Goal: Check status: Check status

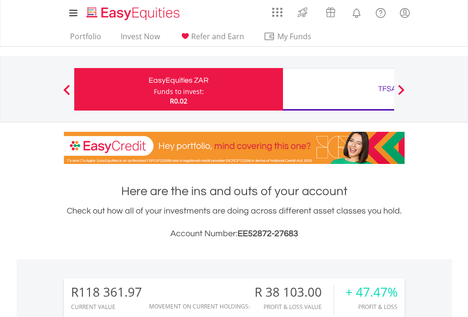
scroll to position [91, 148]
click at [154, 89] on div "Funds to invest:" at bounding box center [179, 91] width 50 height 9
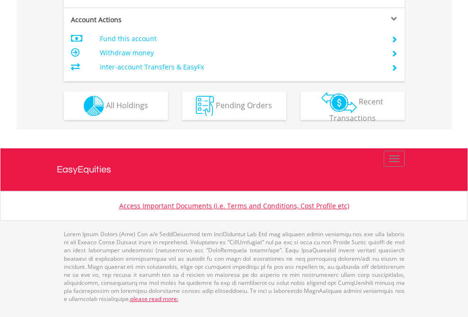
scroll to position [844, 0]
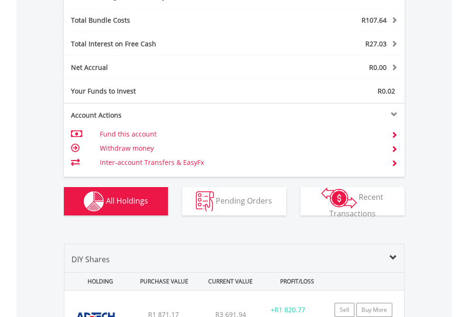
scroll to position [1127, 0]
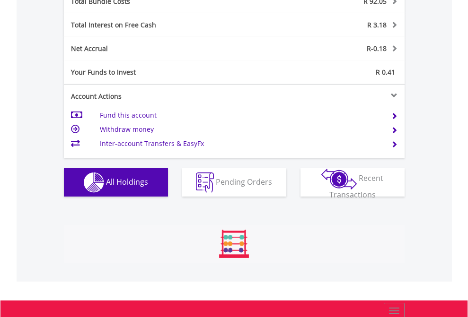
scroll to position [91, 148]
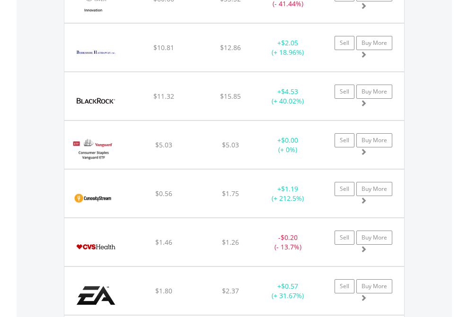
scroll to position [91, 148]
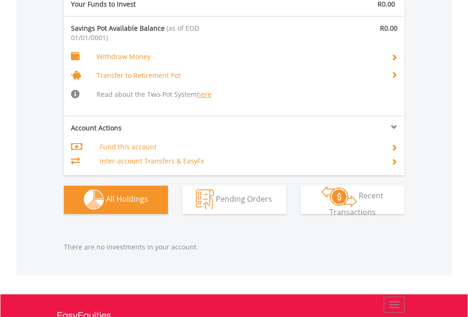
scroll to position [991, 0]
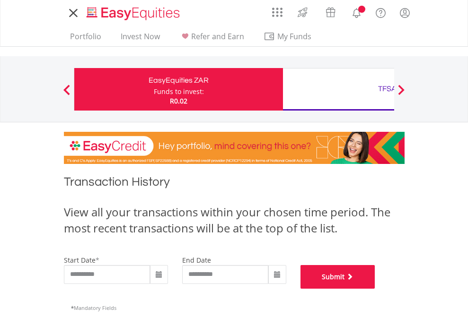
click at [375, 289] on button "Submit" at bounding box center [337, 277] width 75 height 24
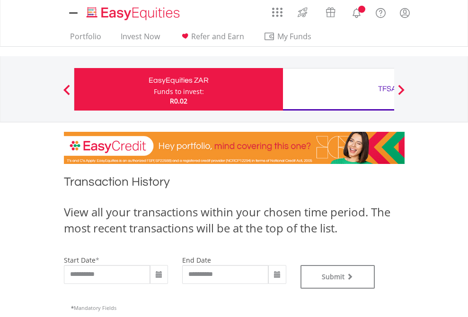
click at [338, 89] on div "TFSA" at bounding box center [386, 88] width 197 height 13
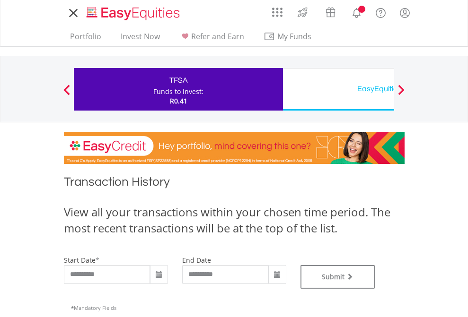
type input "**********"
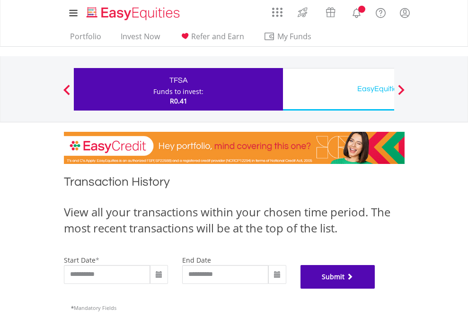
click at [375, 289] on button "Submit" at bounding box center [337, 277] width 75 height 24
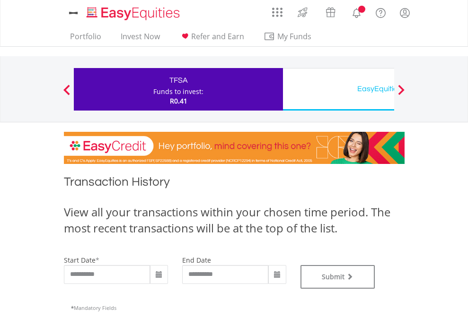
click at [338, 89] on div "EasyEquities USD" at bounding box center [386, 88] width 197 height 13
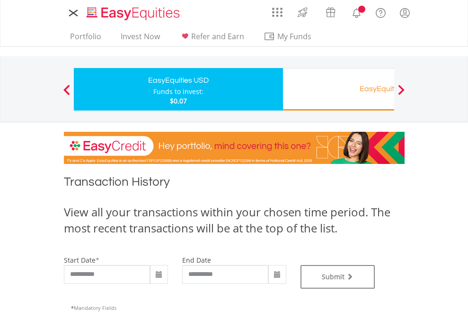
type input "**********"
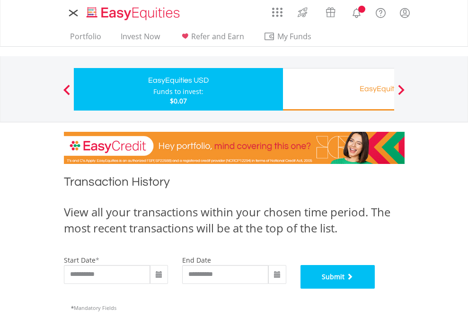
click at [375, 289] on button "Submit" at bounding box center [337, 277] width 75 height 24
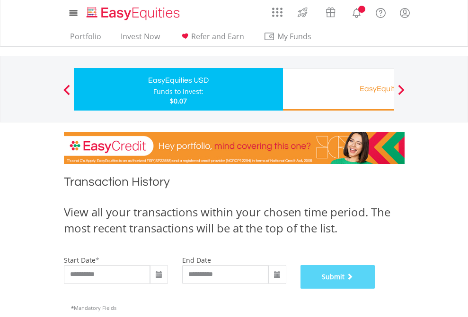
scroll to position [383, 0]
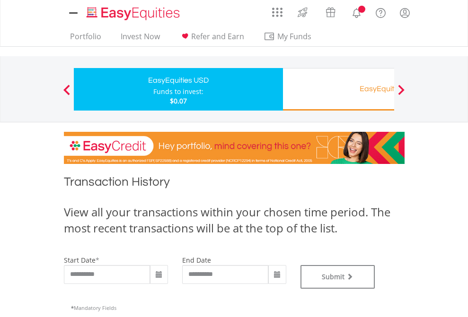
click at [338, 89] on div "EasyEquities RA" at bounding box center [386, 88] width 197 height 13
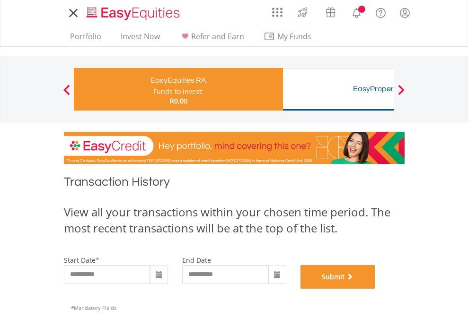
click at [375, 289] on button "Submit" at bounding box center [337, 277] width 75 height 24
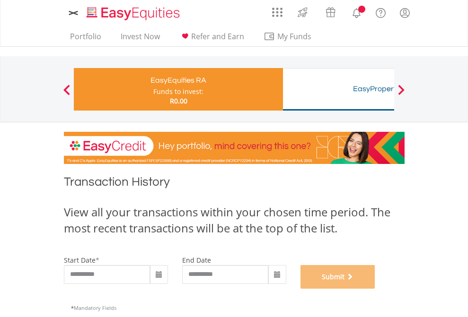
scroll to position [383, 0]
